Goal: Task Accomplishment & Management: Use online tool/utility

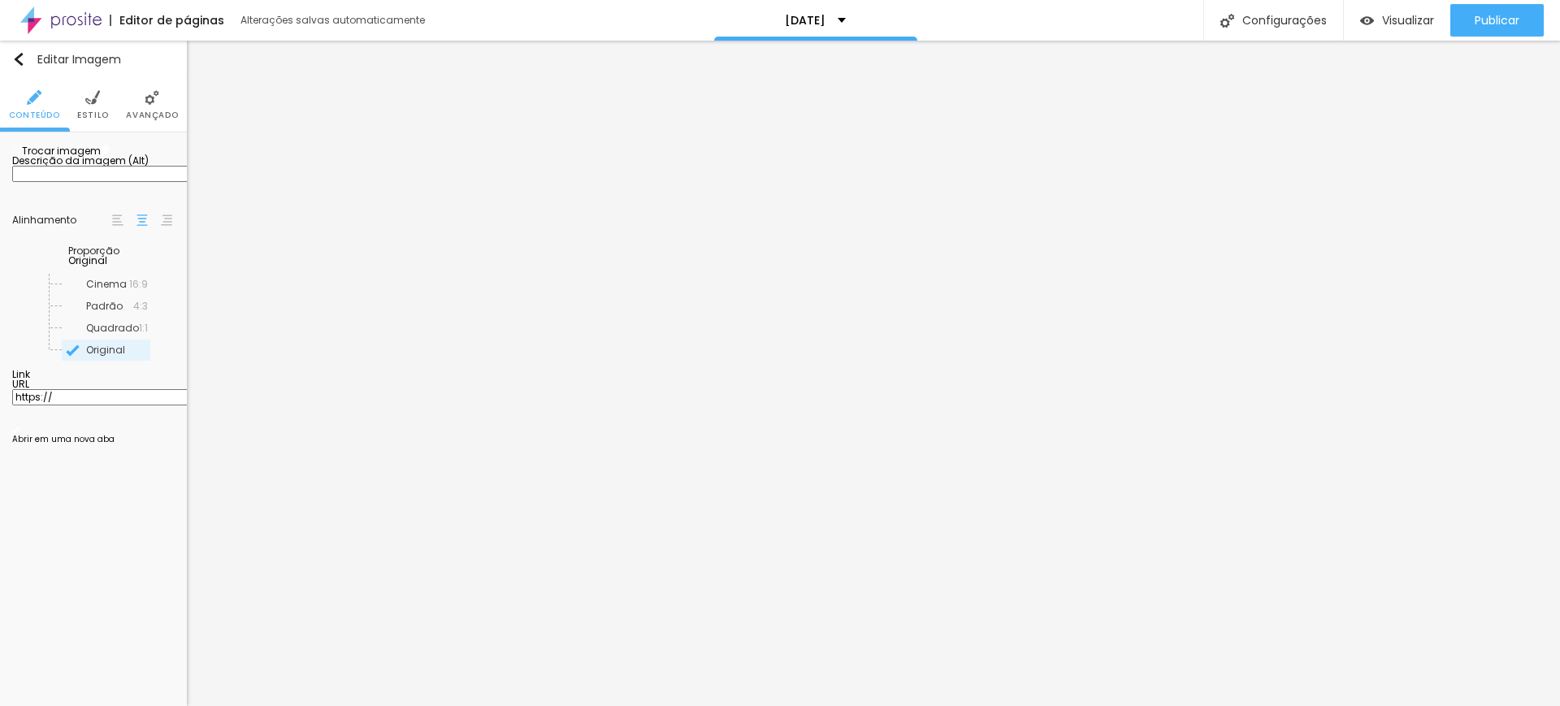
click at [90, 111] on span "Estilo" at bounding box center [93, 115] width 32 height 8
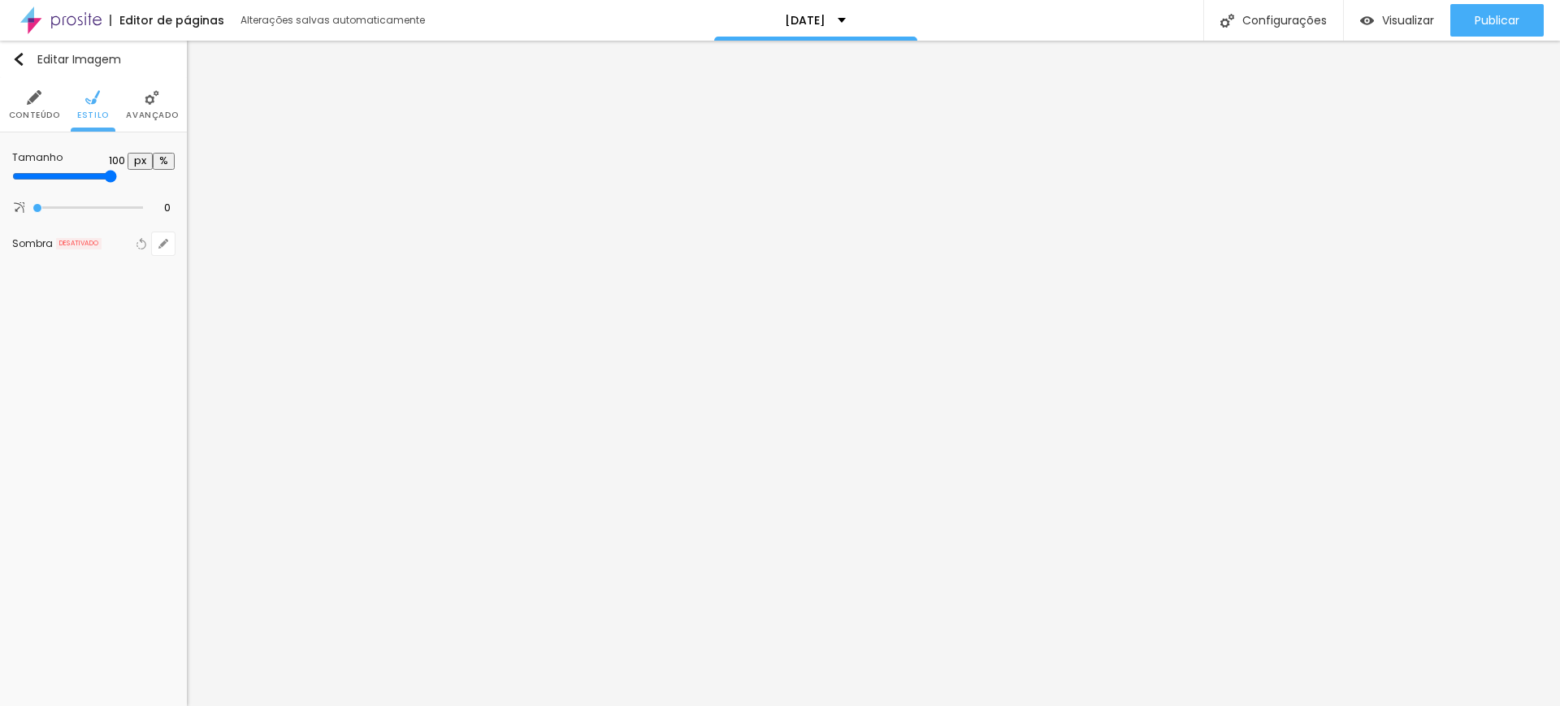
click at [145, 106] on li "Avançado" at bounding box center [152, 105] width 52 height 54
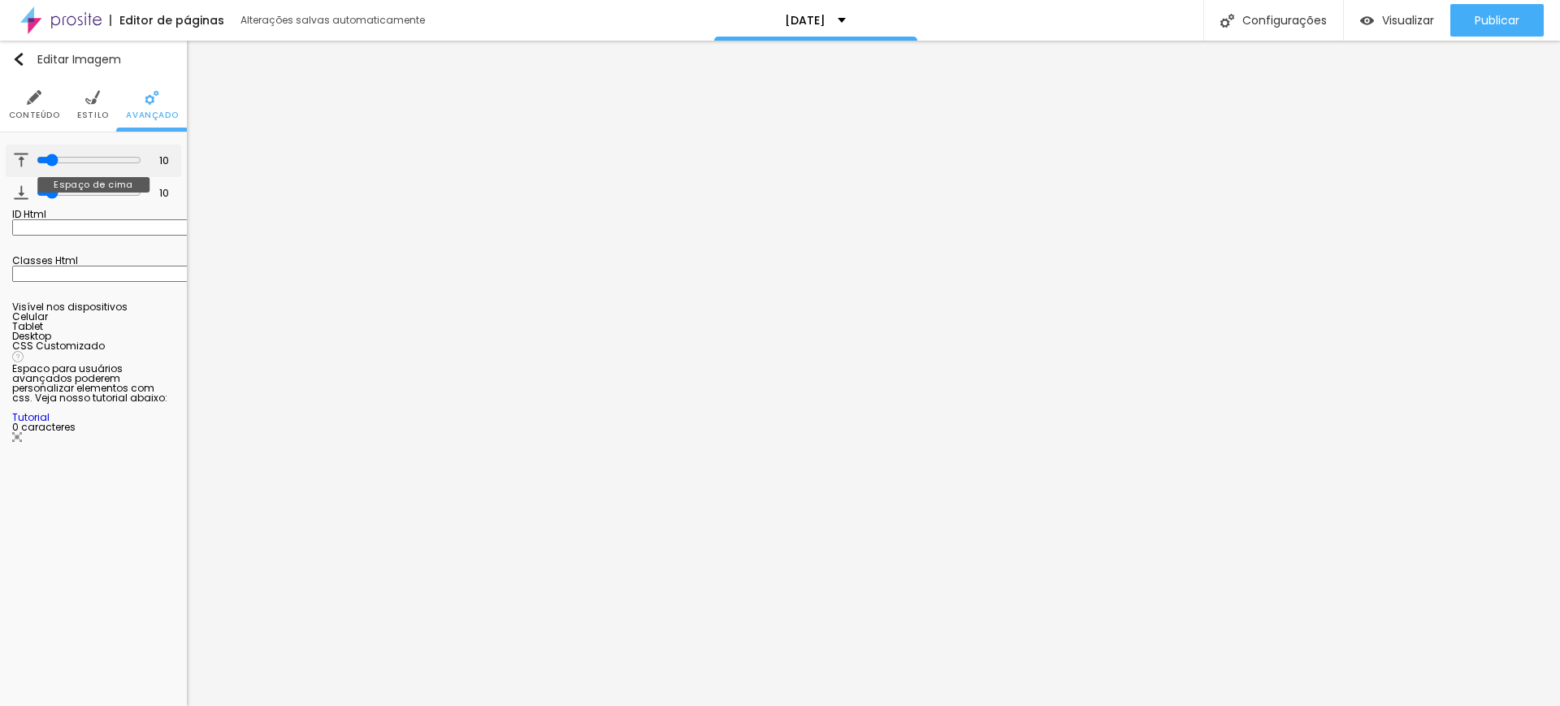
type input "11"
type input "12"
type input "21"
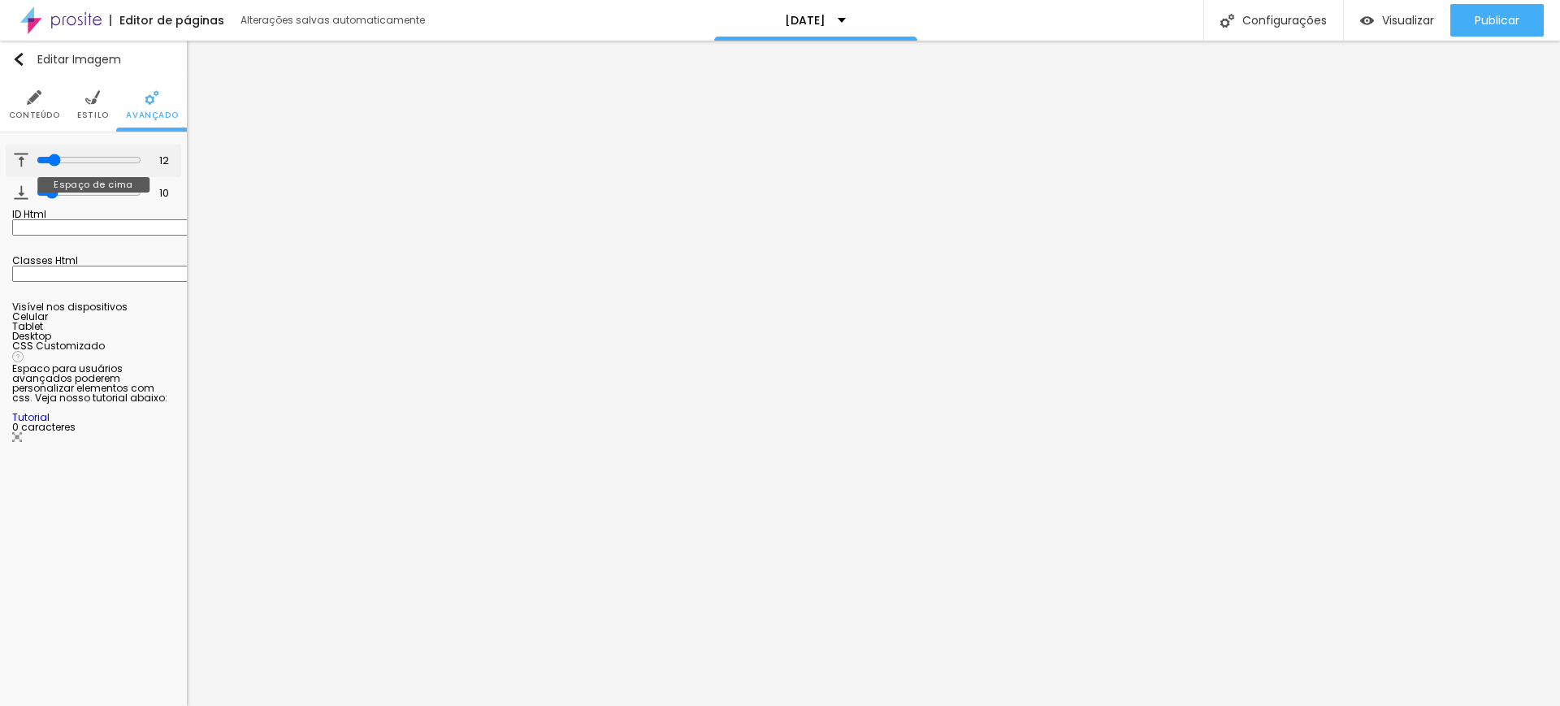
type input "21"
type input "23"
drag, startPoint x: 48, startPoint y: 160, endPoint x: 61, endPoint y: 160, distance: 13.0
click at [61, 160] on input "range" at bounding box center [89, 160] width 105 height 13
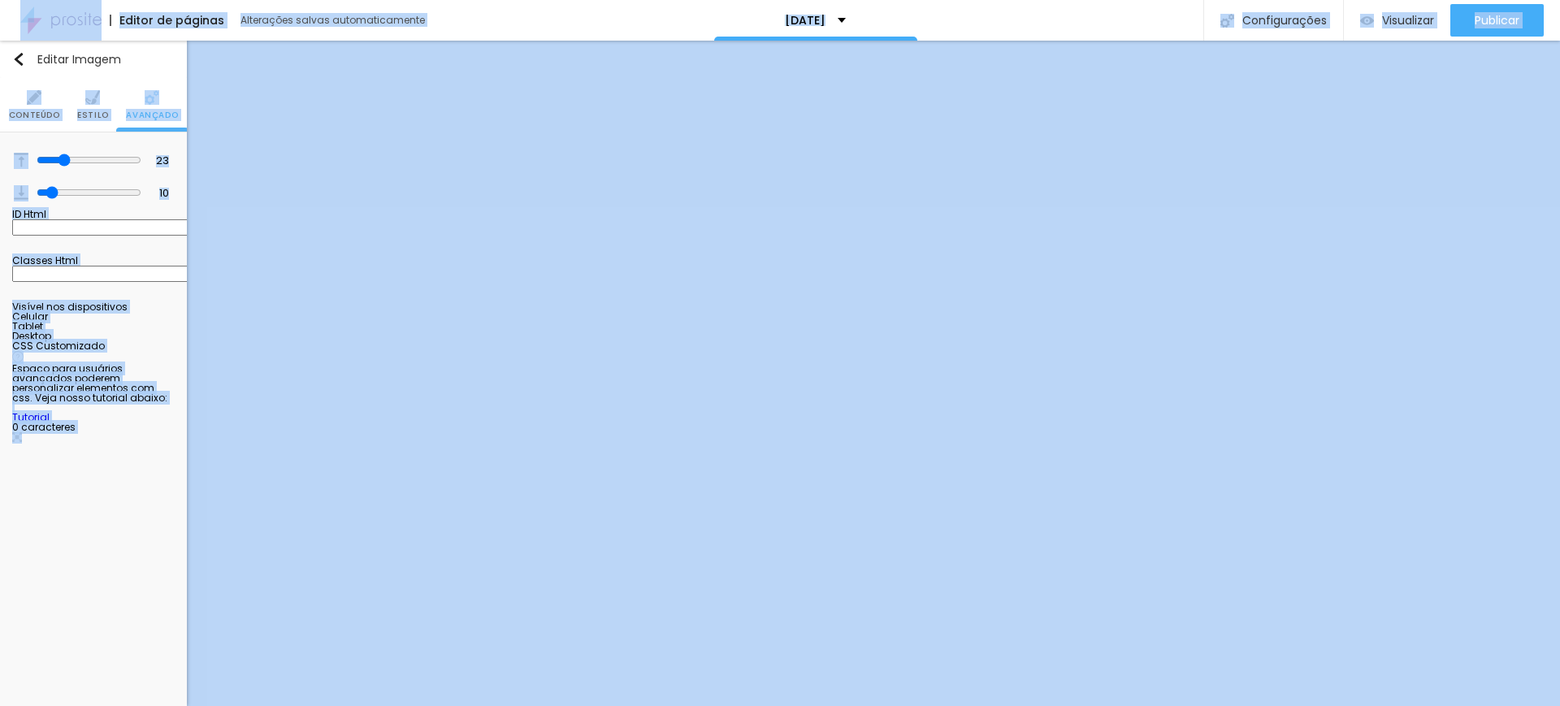
click at [105, 249] on div "ID Html" at bounding box center [93, 230] width 163 height 40
click at [167, 643] on div "Editar Imagem Conteúdo Estilo Avançado 23 Espaço de cima 10 Espaço de baixo ID …" at bounding box center [93, 374] width 187 height 666
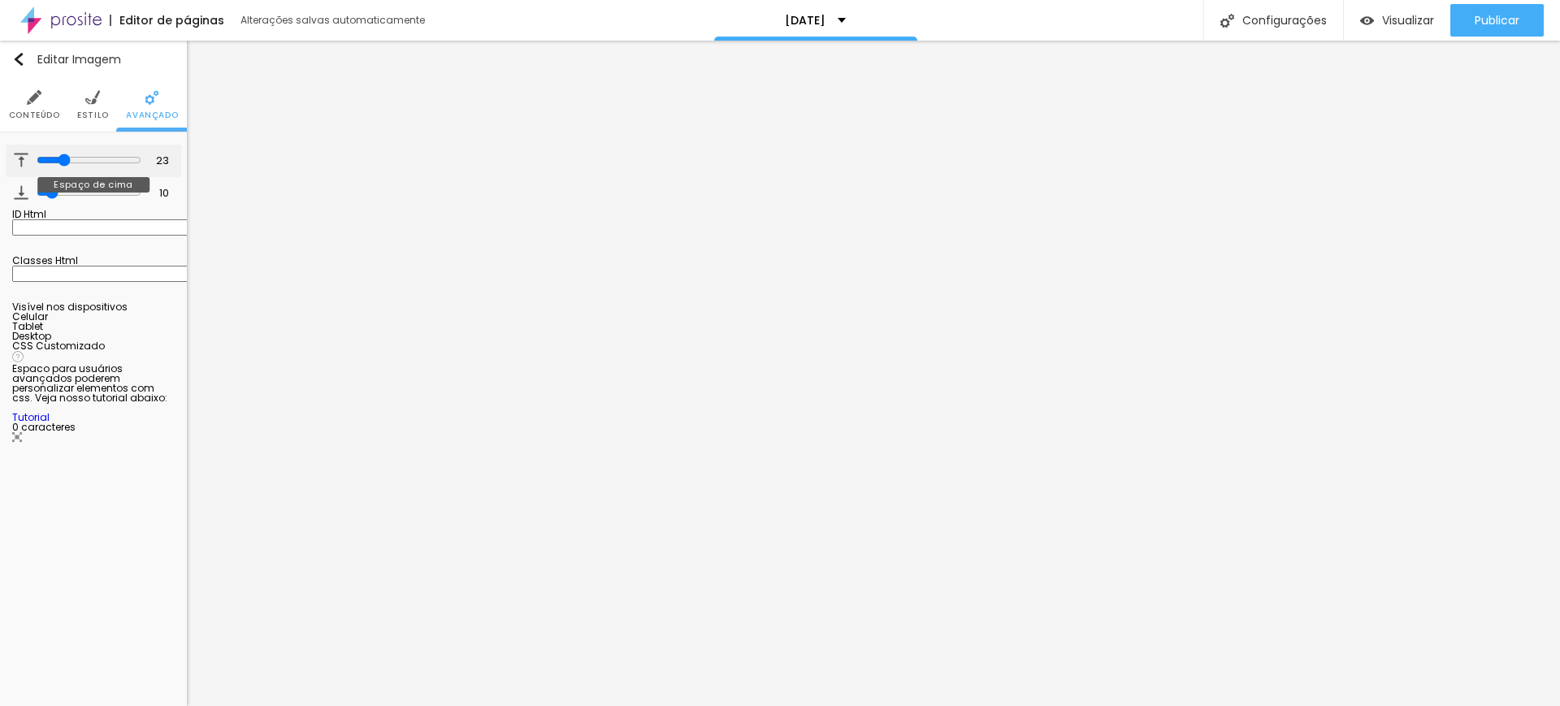
type input "21"
type input "17"
type input "15"
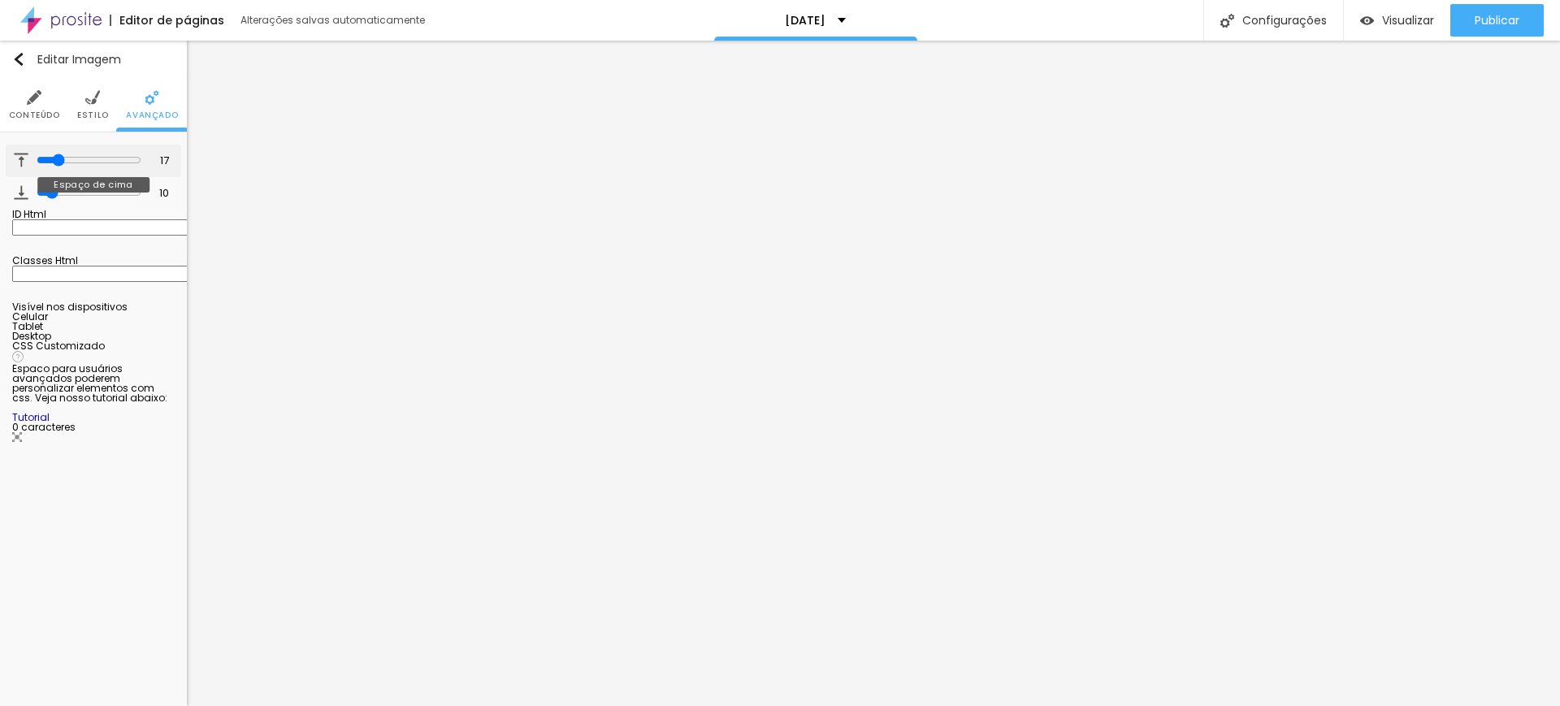
type input "15"
type input "13"
type input "9"
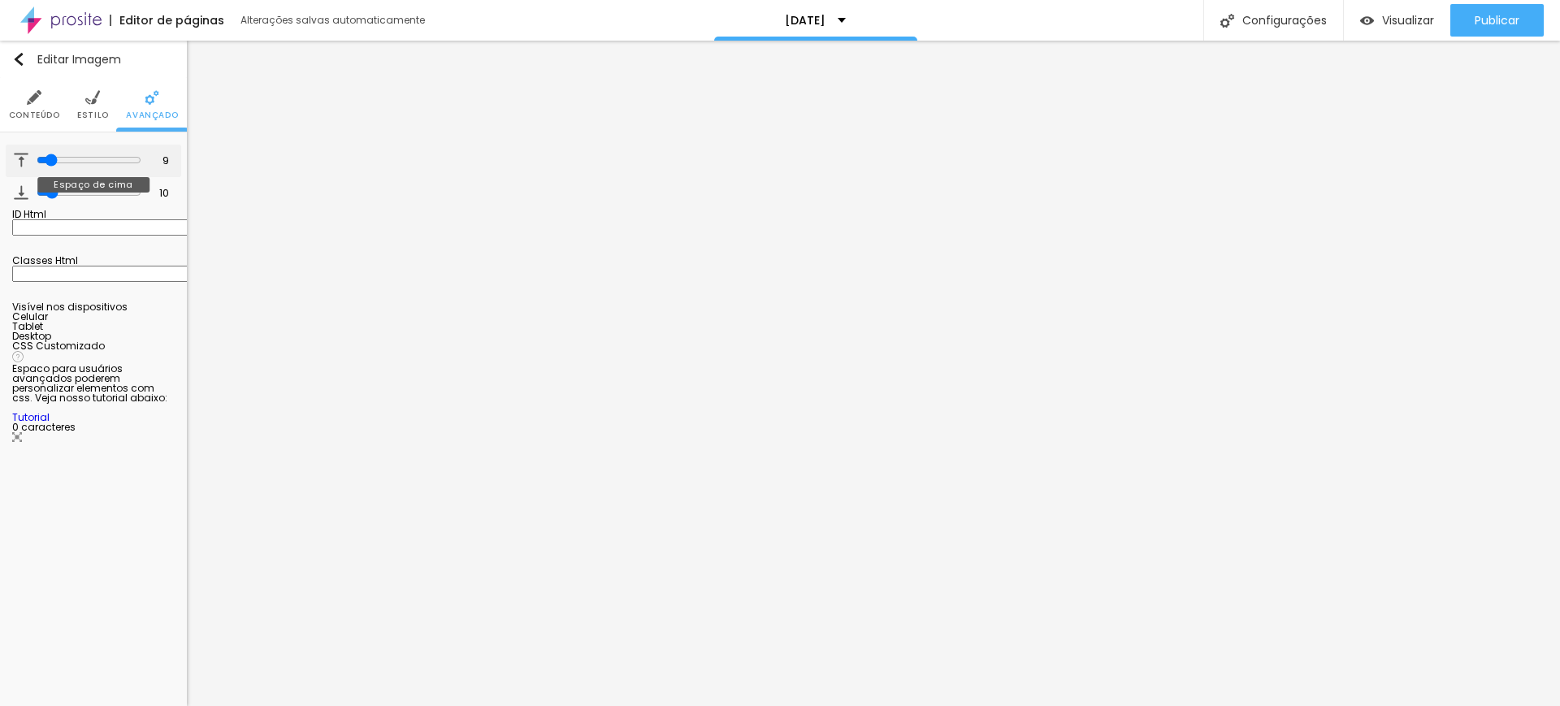
type input "8"
type input "3"
type input "0"
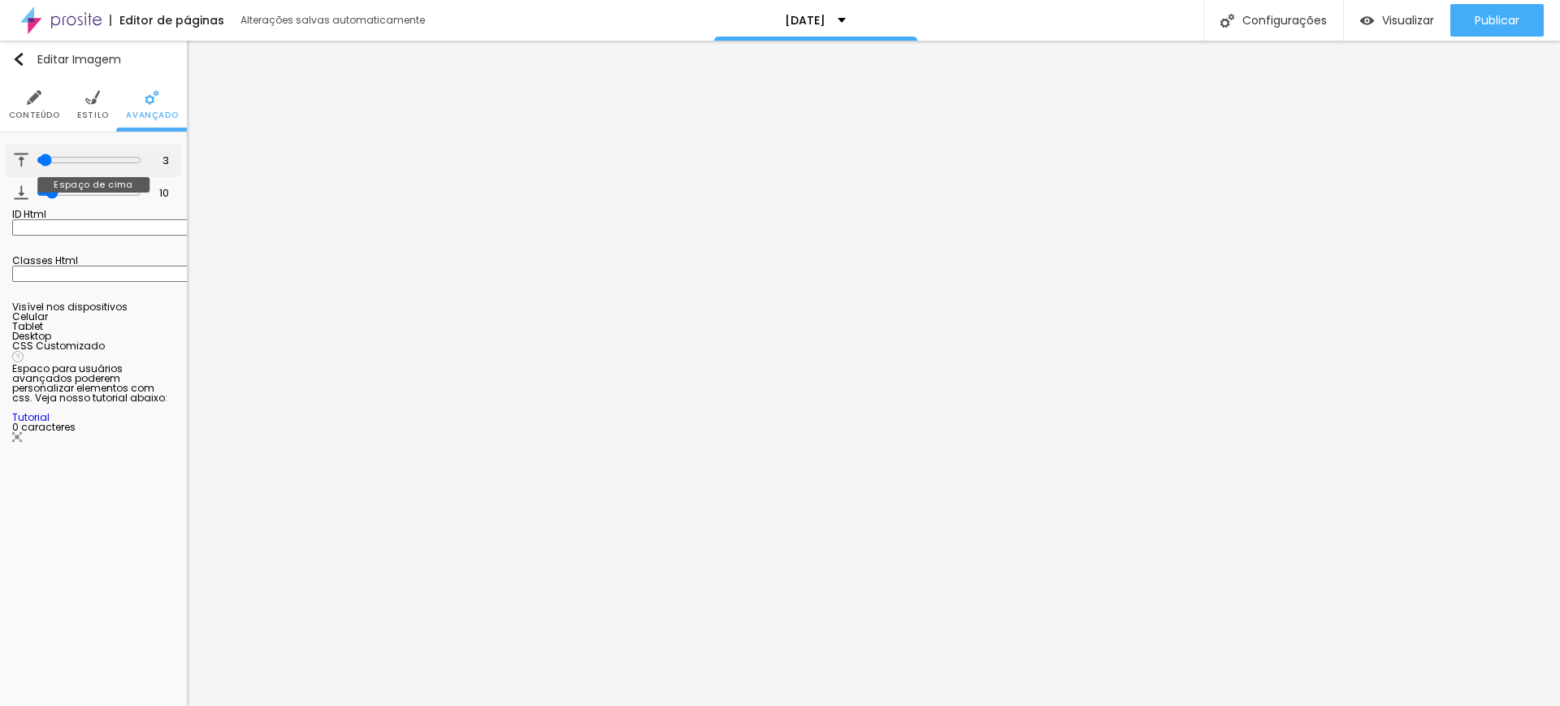
type input "0"
drag, startPoint x: 62, startPoint y: 162, endPoint x: 36, endPoint y: 167, distance: 26.6
type input "0"
click at [36, 164] on input "range" at bounding box center [88, 160] width 111 height 8
type input "11"
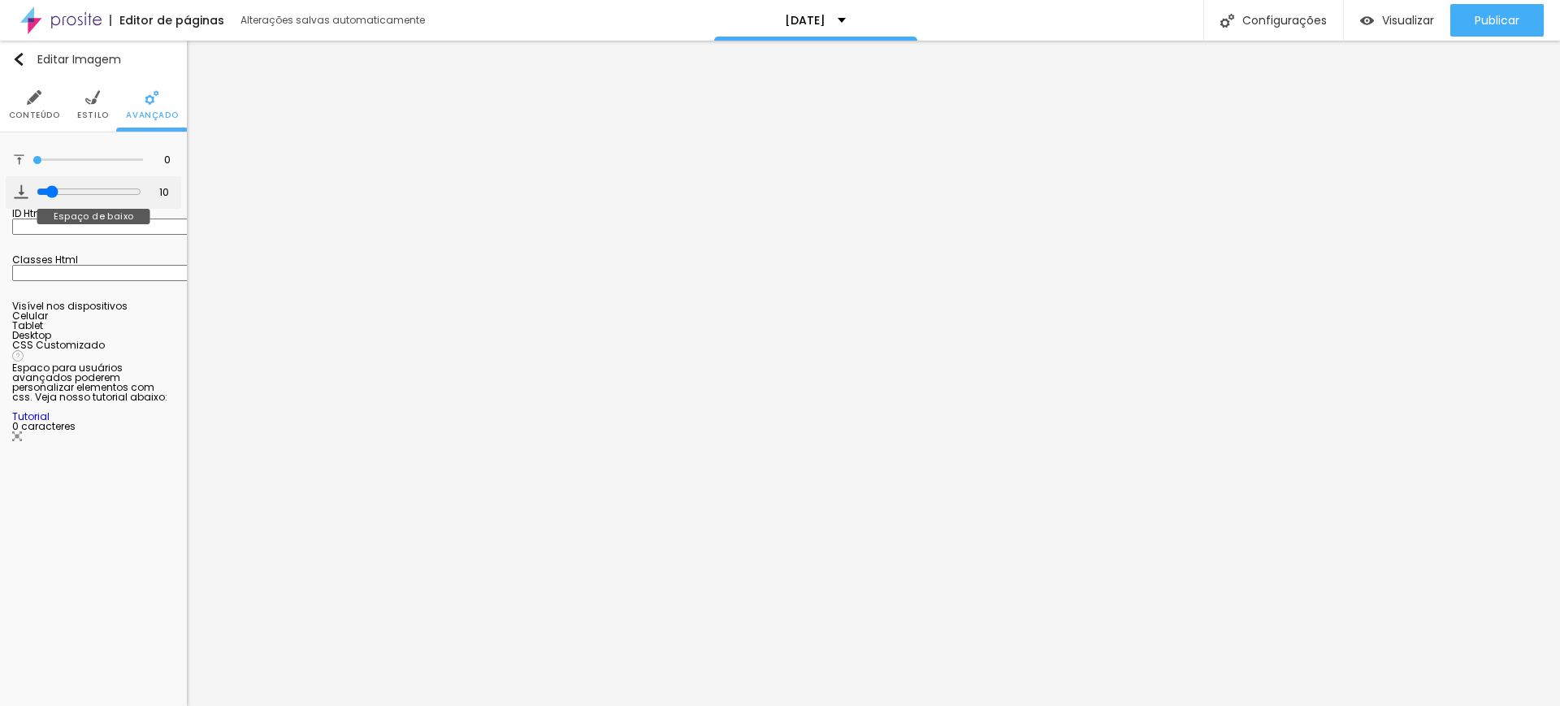
type input "11"
type input "15"
type input "17"
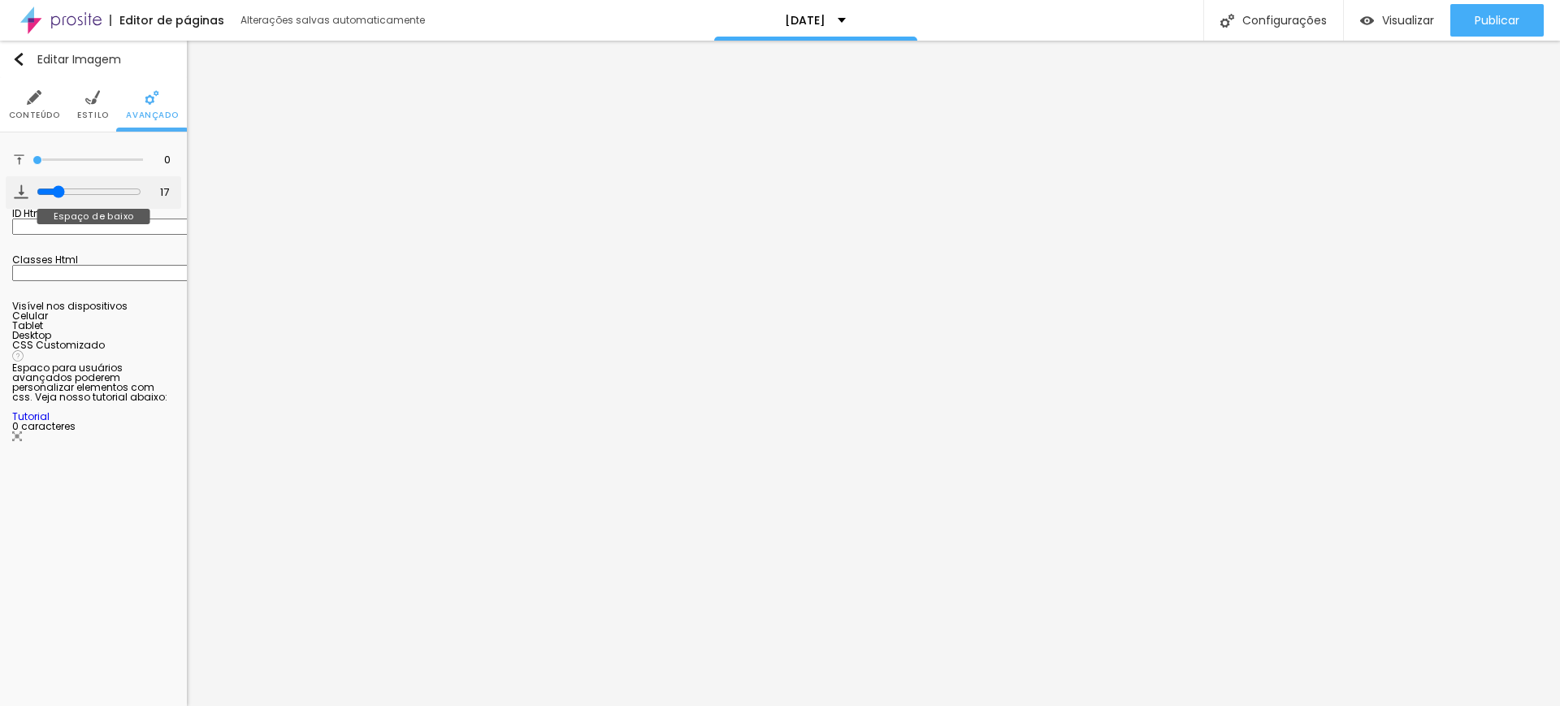
type input "18"
type input "27"
type input "28"
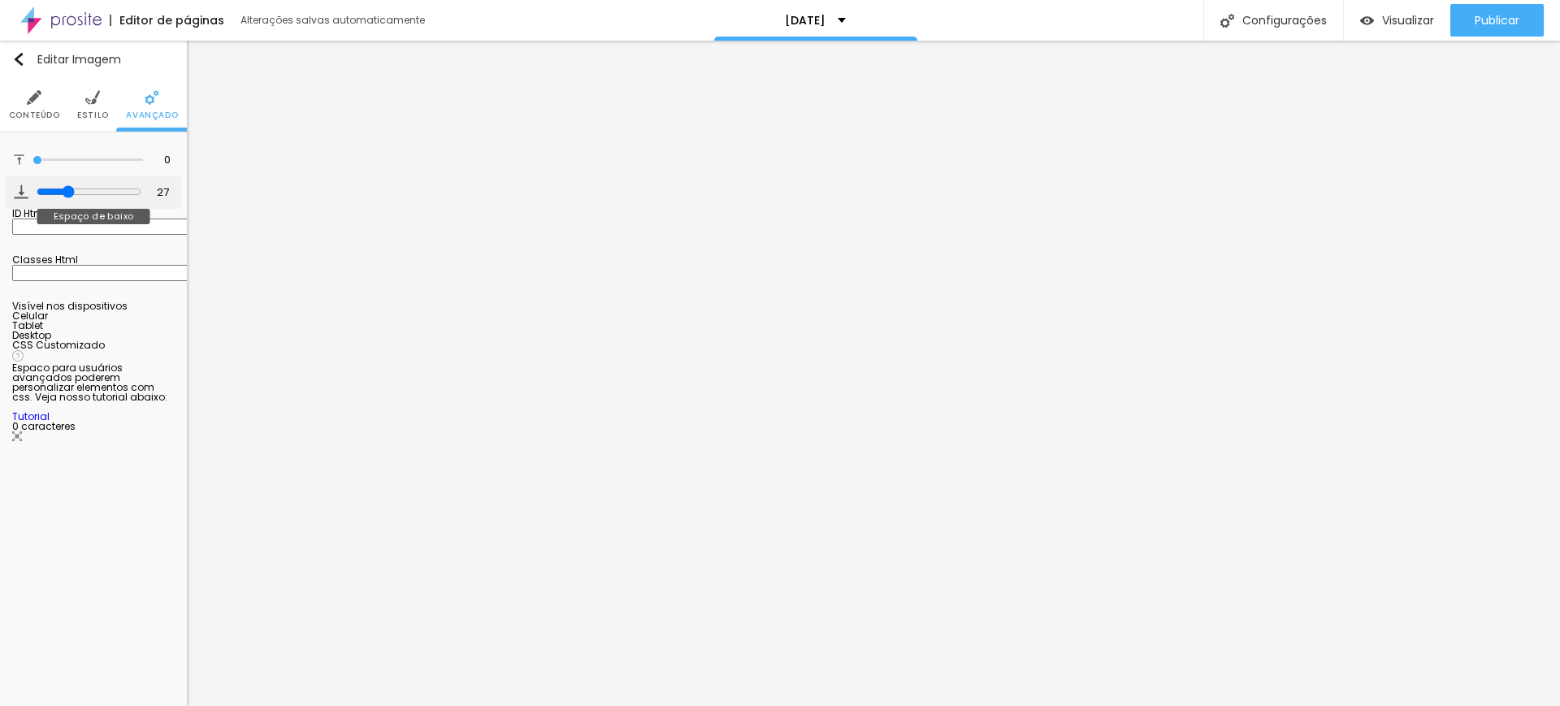
type input "28"
type input "7"
type input "0"
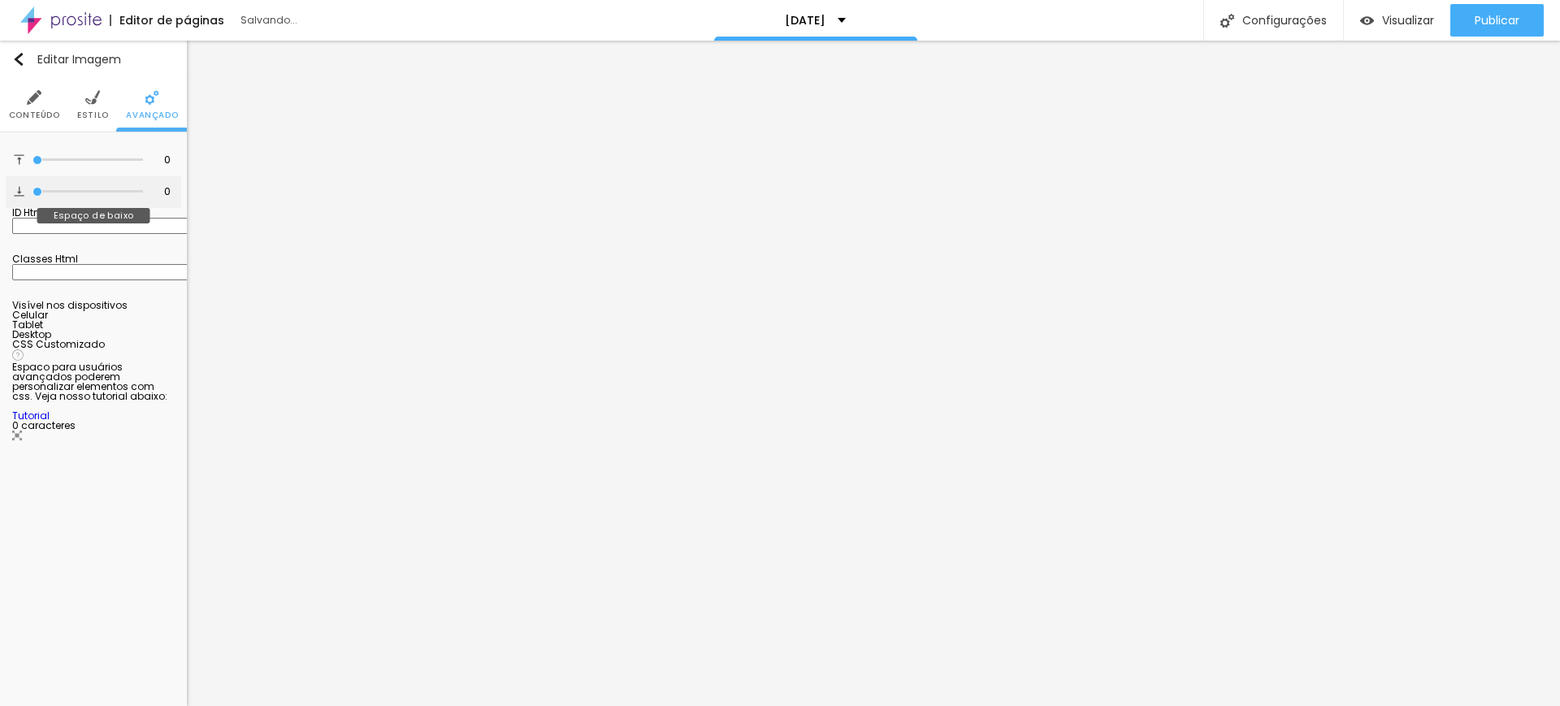
drag, startPoint x: 46, startPoint y: 191, endPoint x: 19, endPoint y: 194, distance: 27.8
type input "0"
click at [33, 194] on input "range" at bounding box center [88, 192] width 111 height 8
click at [93, 124] on li "Estilo" at bounding box center [93, 105] width 32 height 54
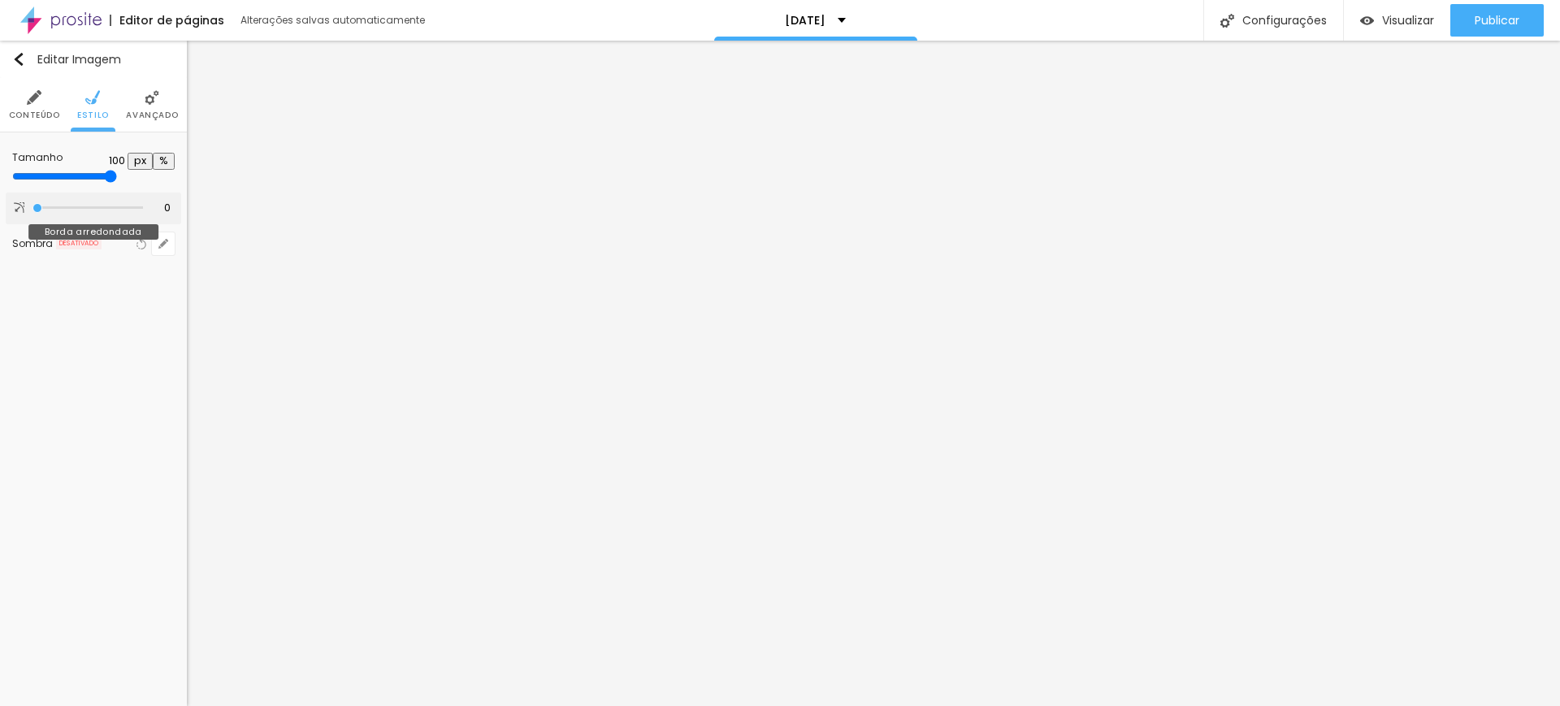
type input "14"
type input "81"
type input "137"
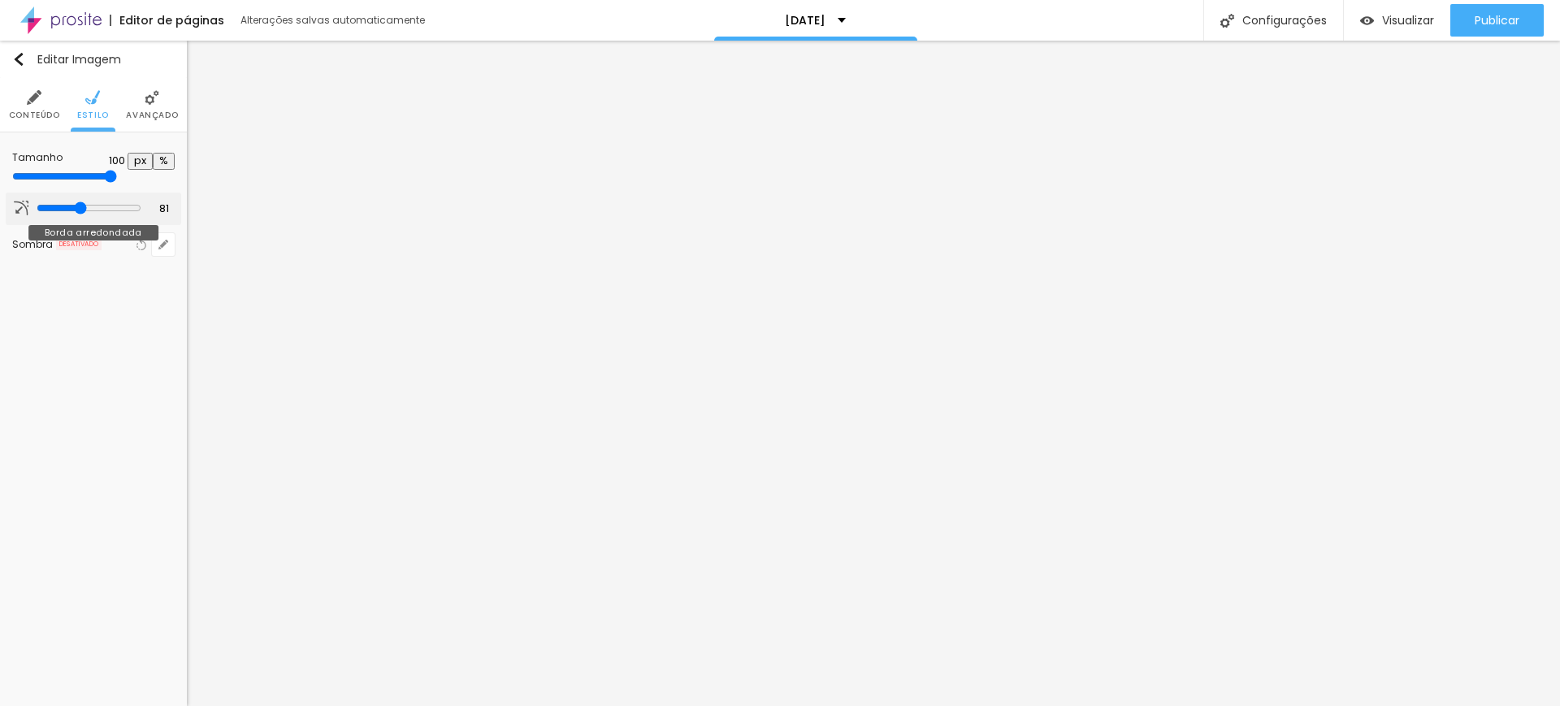
type input "137"
type input "140"
type input "142"
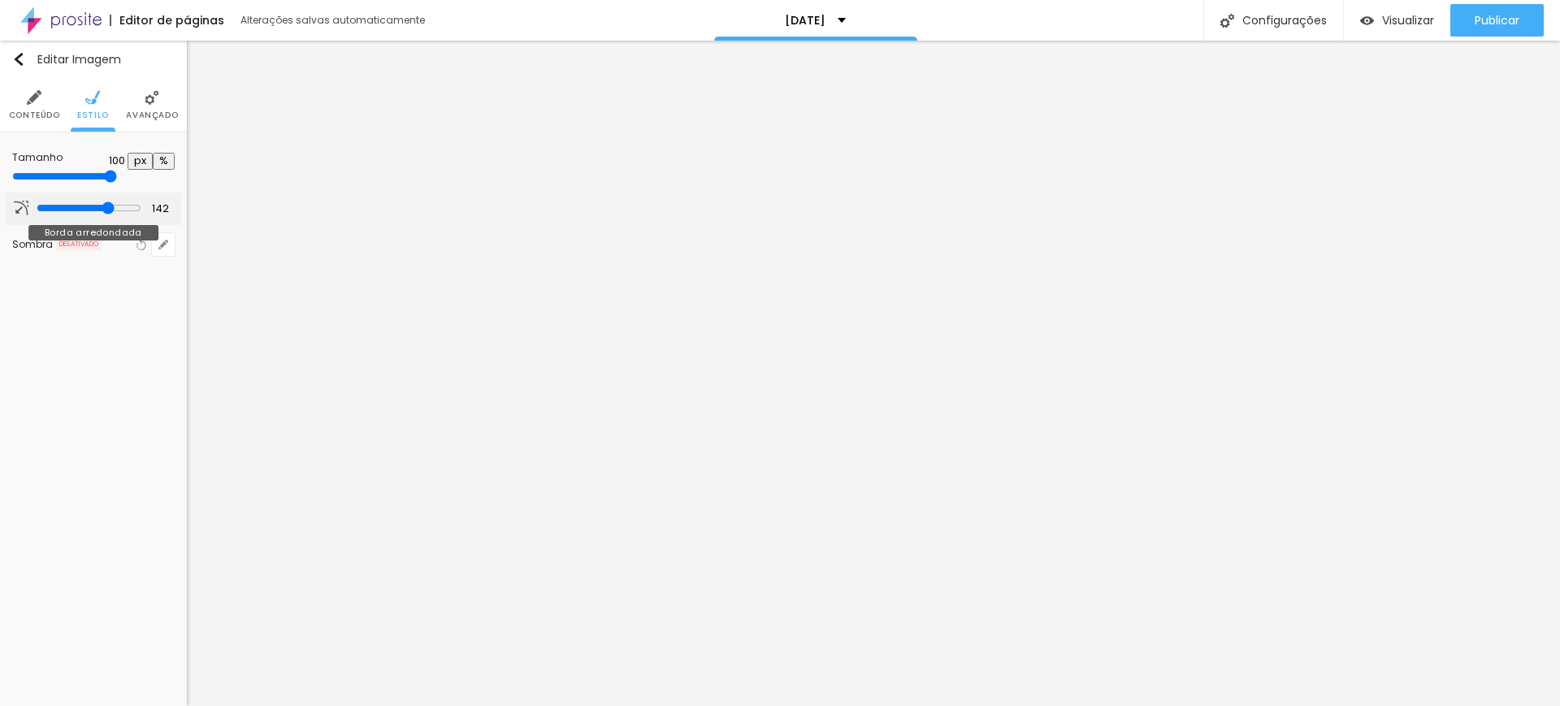
type input "153"
type input "200"
type input "160"
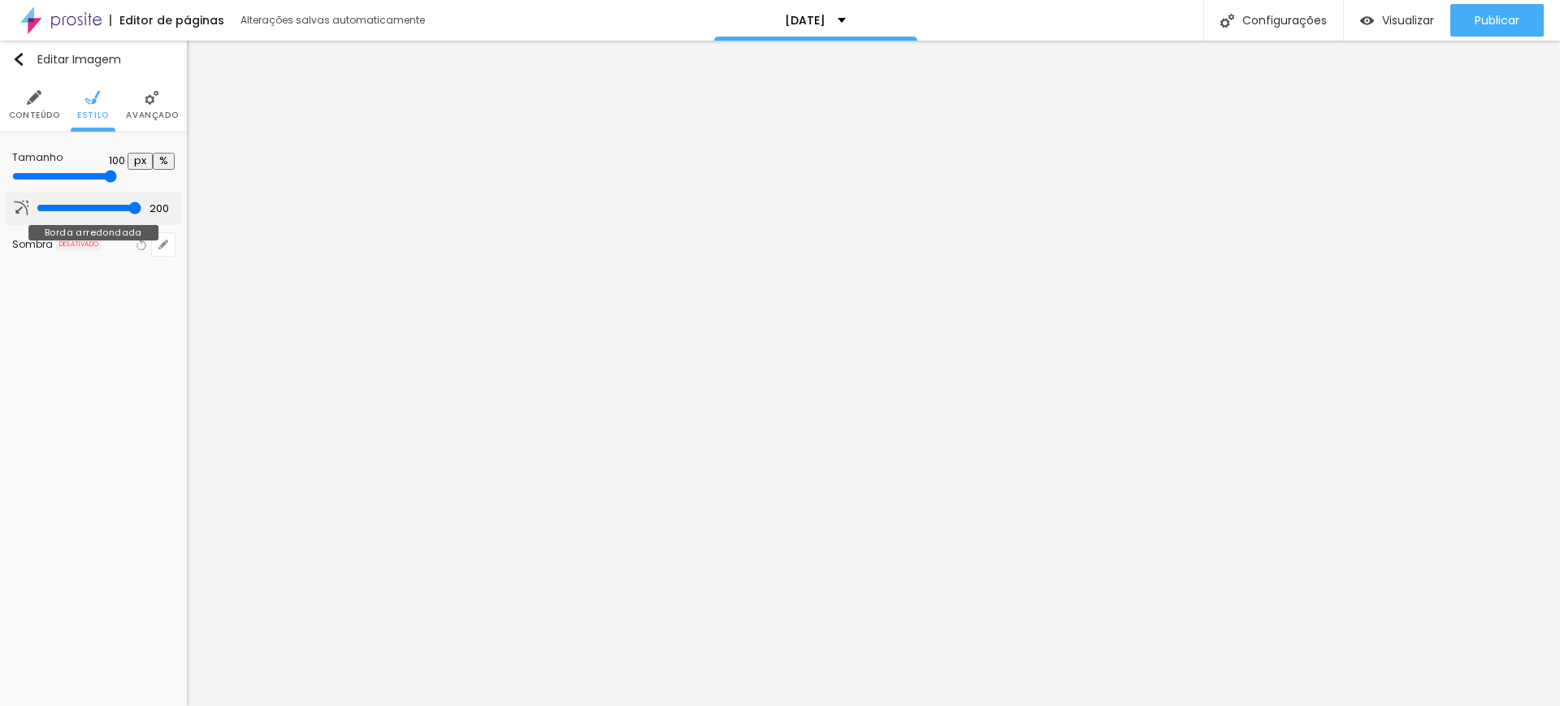
type input "160"
type input "0"
drag, startPoint x: 44, startPoint y: 206, endPoint x: 0, endPoint y: 250, distance: 62.6
click at [33, 212] on input "range" at bounding box center [88, 208] width 111 height 8
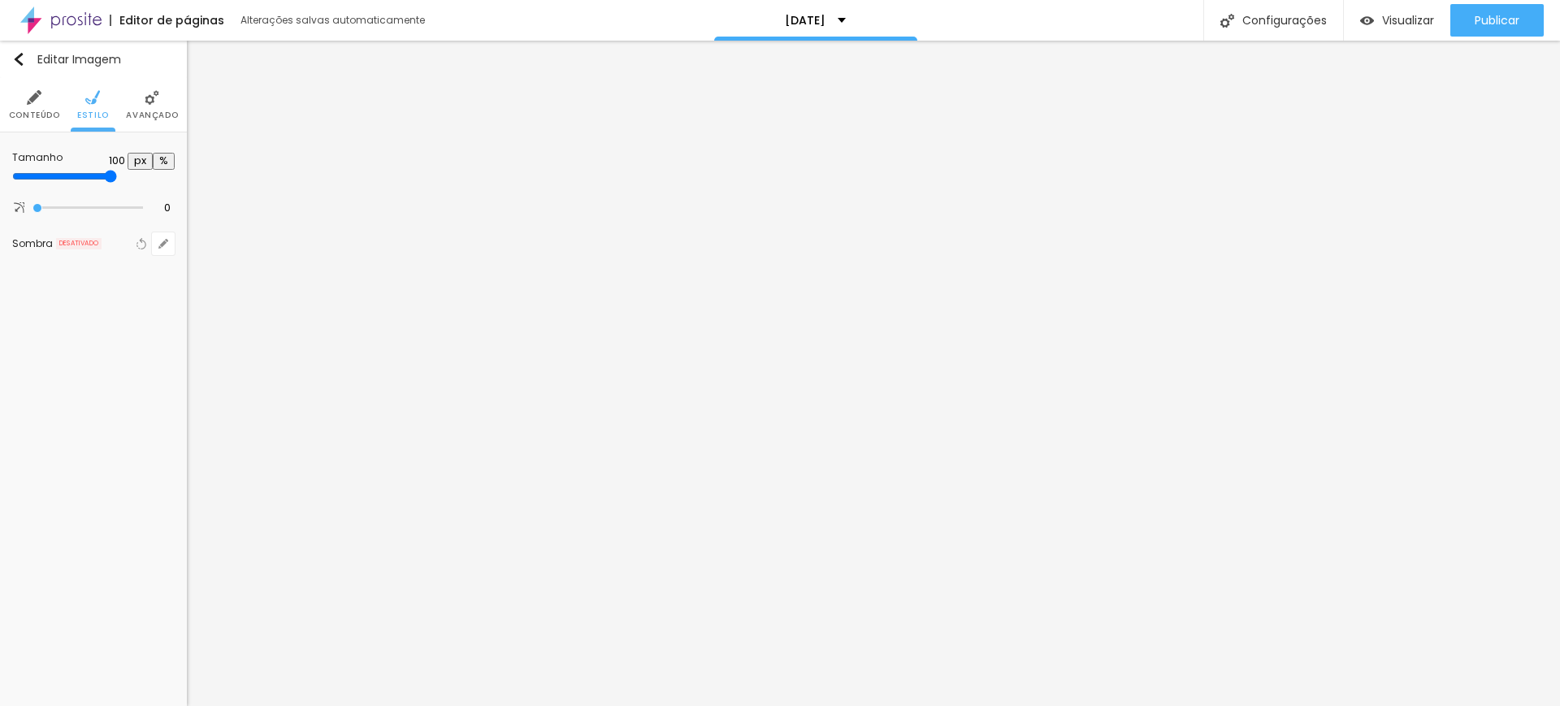
type input "95"
type input "85"
type input "90"
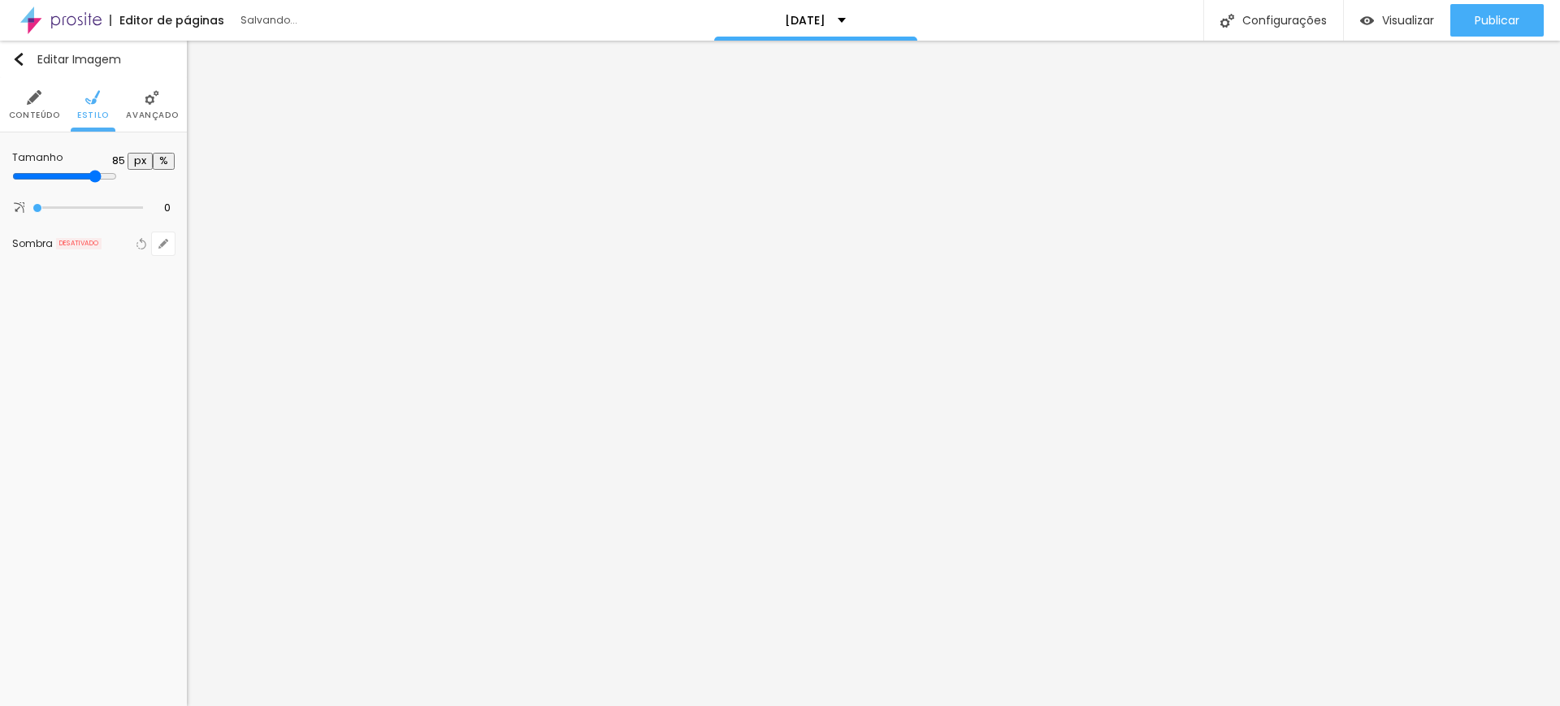
type input "90"
type input "100"
drag, startPoint x: 170, startPoint y: 177, endPoint x: 223, endPoint y: 177, distance: 52.8
click at [117, 177] on input "range" at bounding box center [64, 176] width 105 height 13
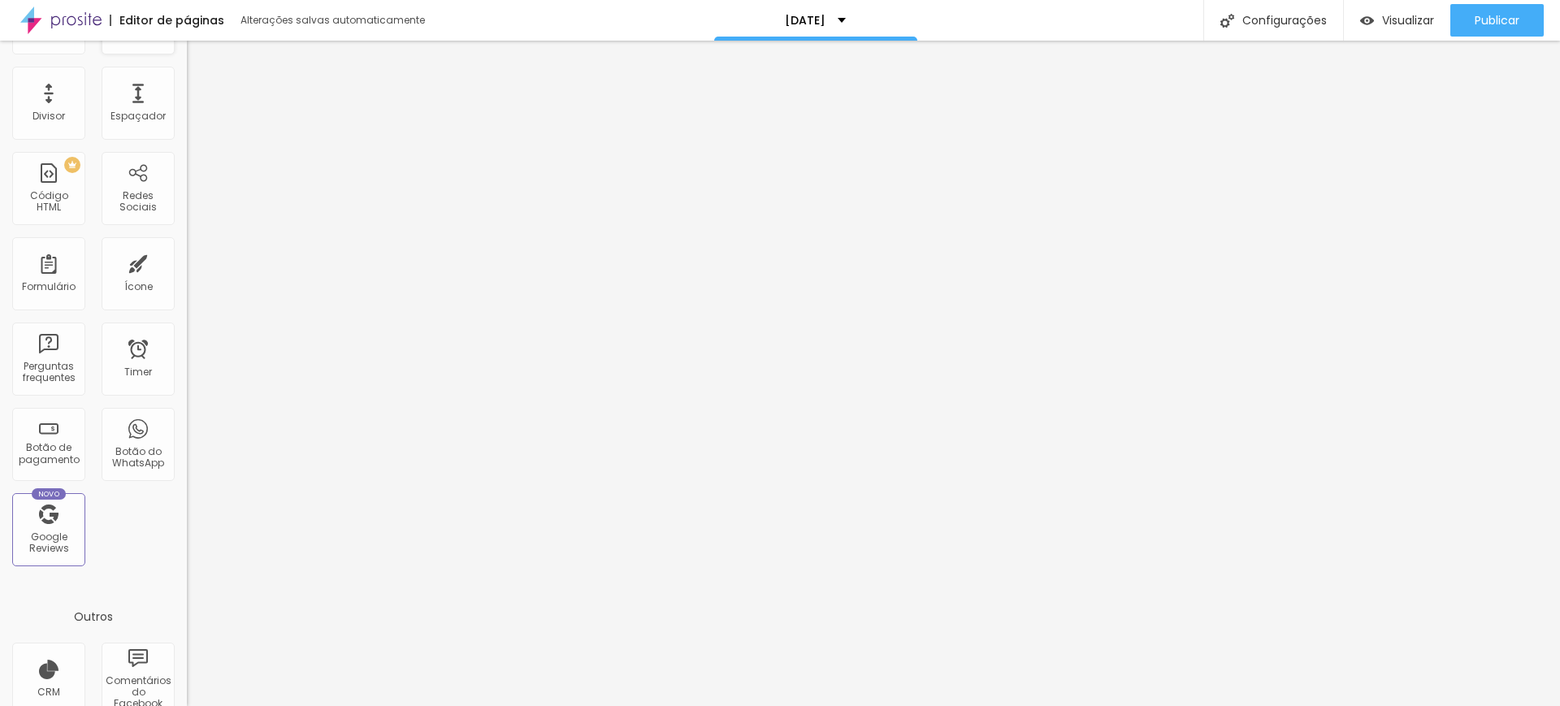
scroll to position [297, 0]
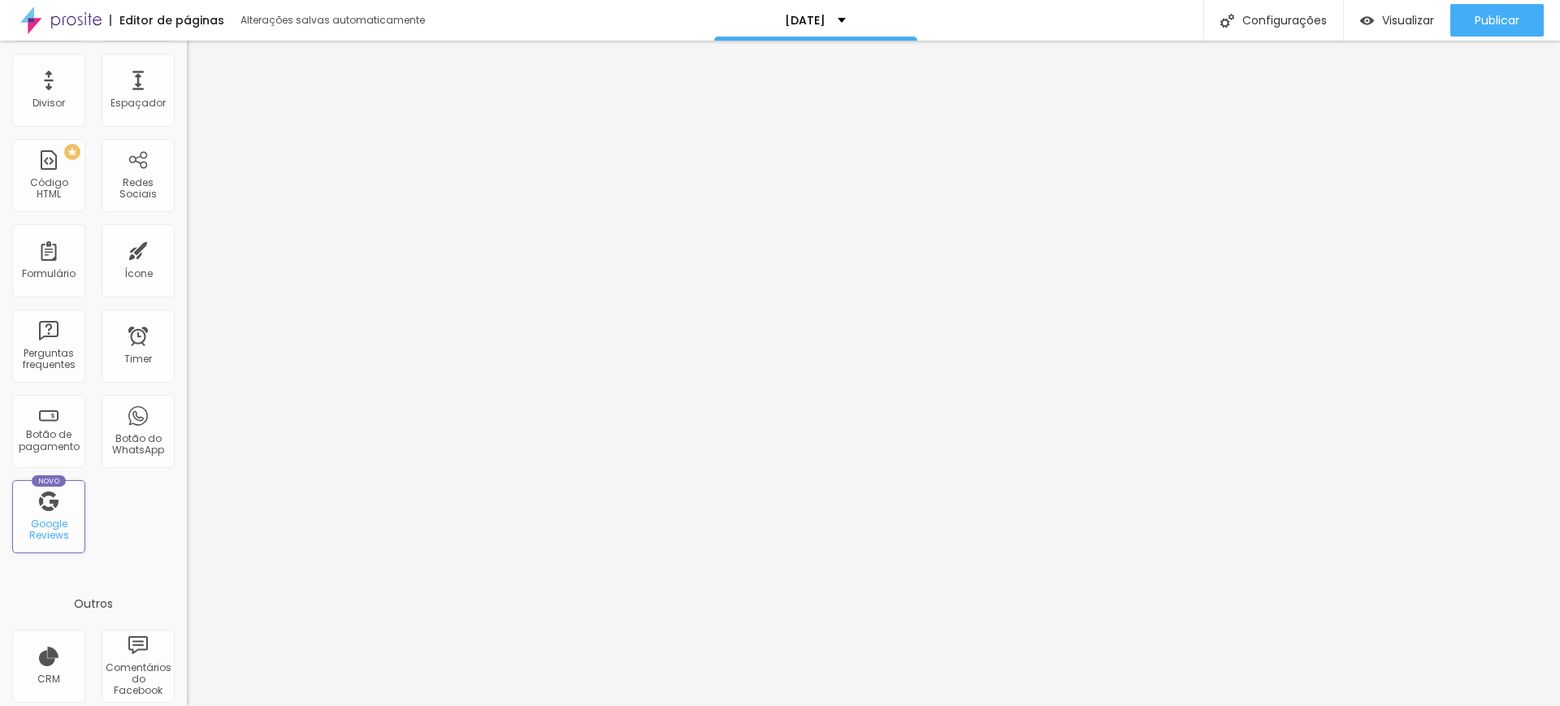
click at [41, 511] on div "Novo Google Reviews" at bounding box center [48, 516] width 73 height 73
